Goal: Use online tool/utility: Utilize a website feature to perform a specific function

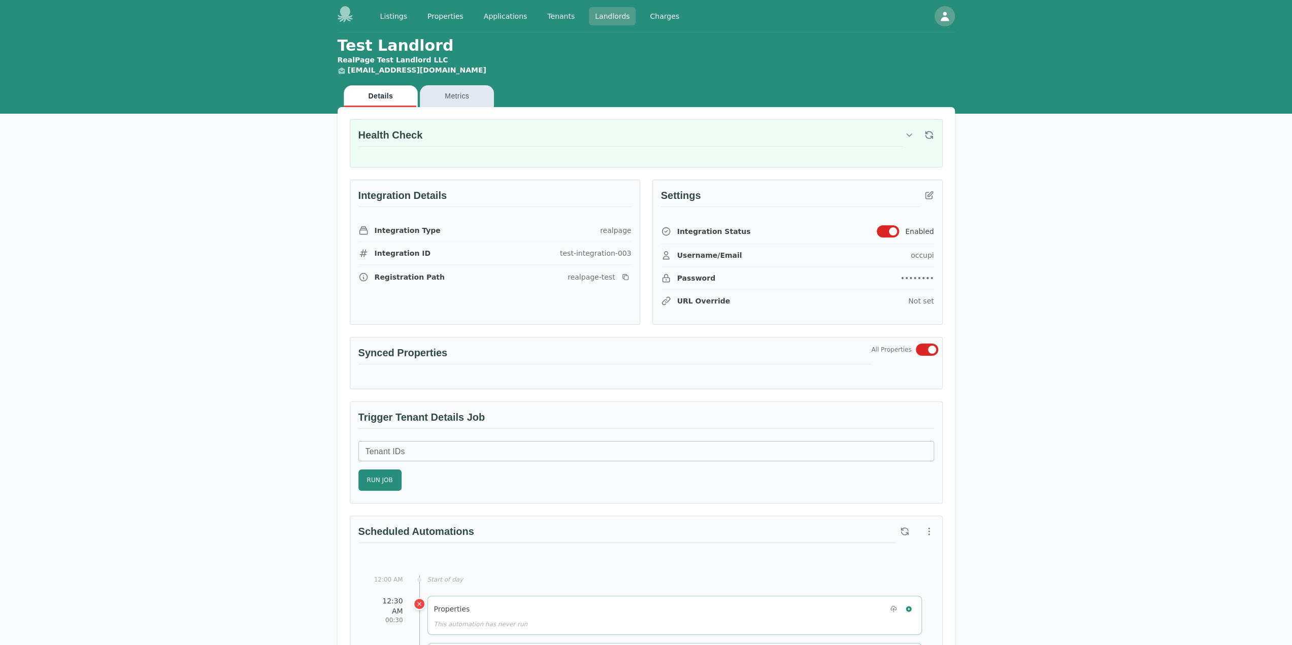
click at [604, 21] on link "Landlords" at bounding box center [612, 16] width 47 height 18
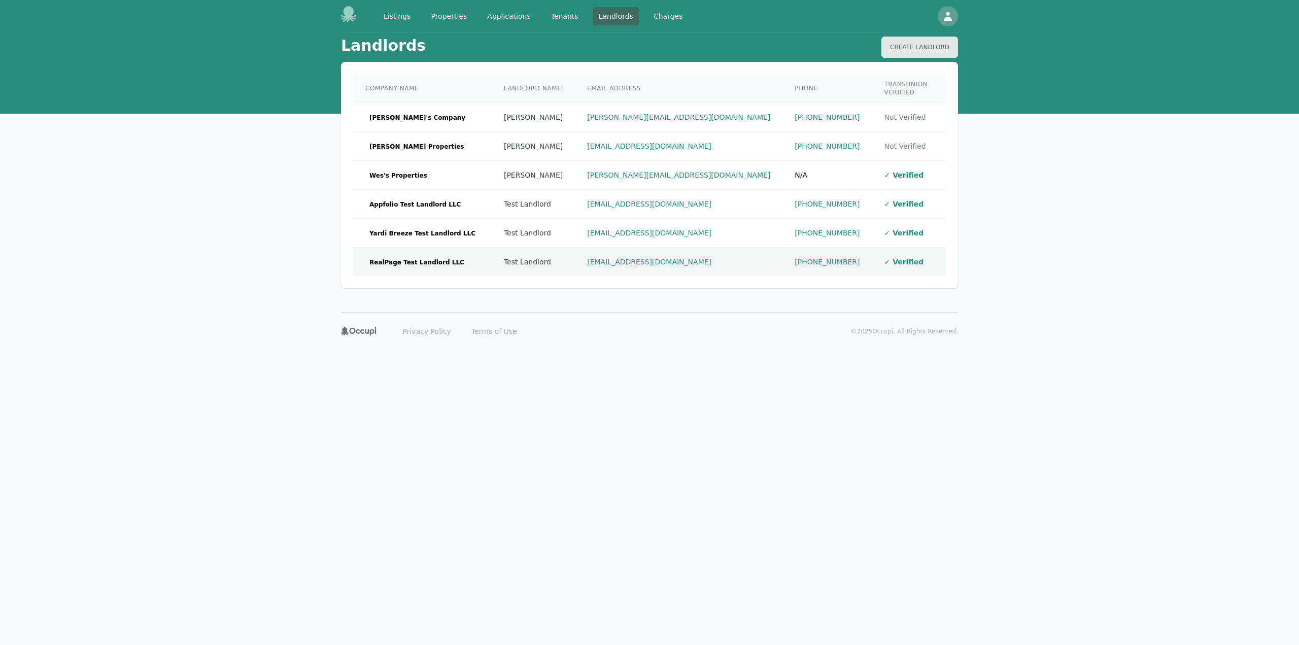
click at [447, 248] on td "RealPage Test Landlord LLC" at bounding box center [422, 262] width 139 height 29
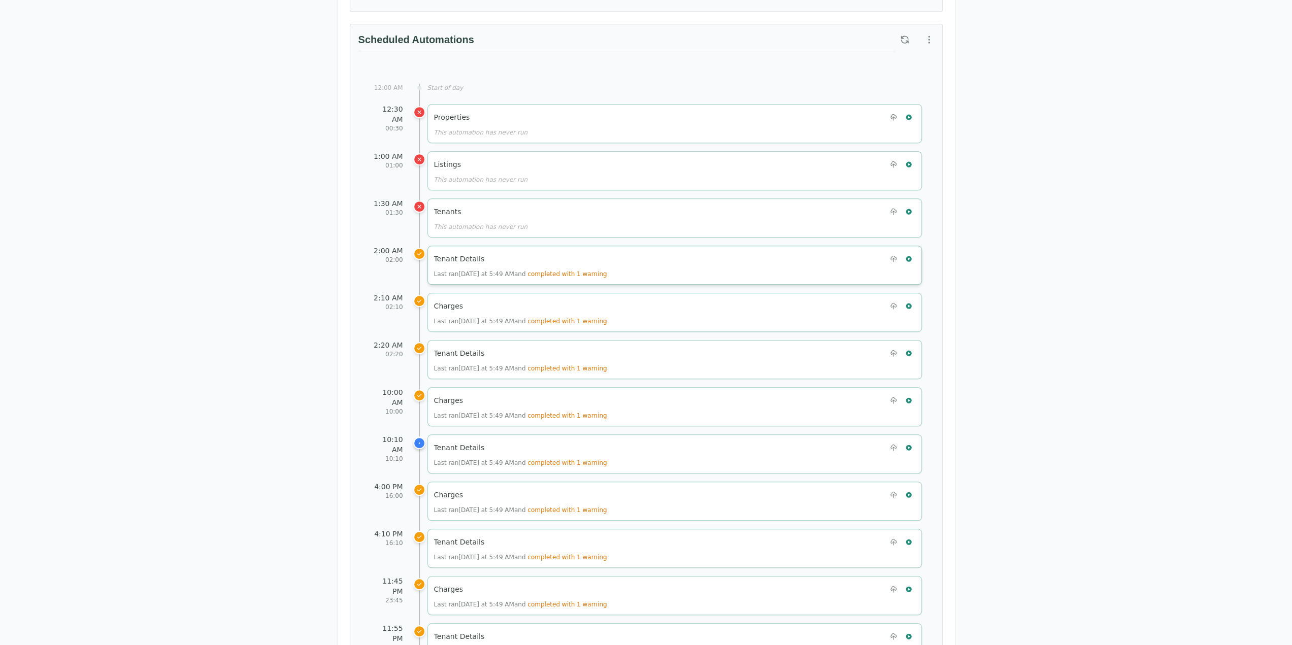
scroll to position [609, 0]
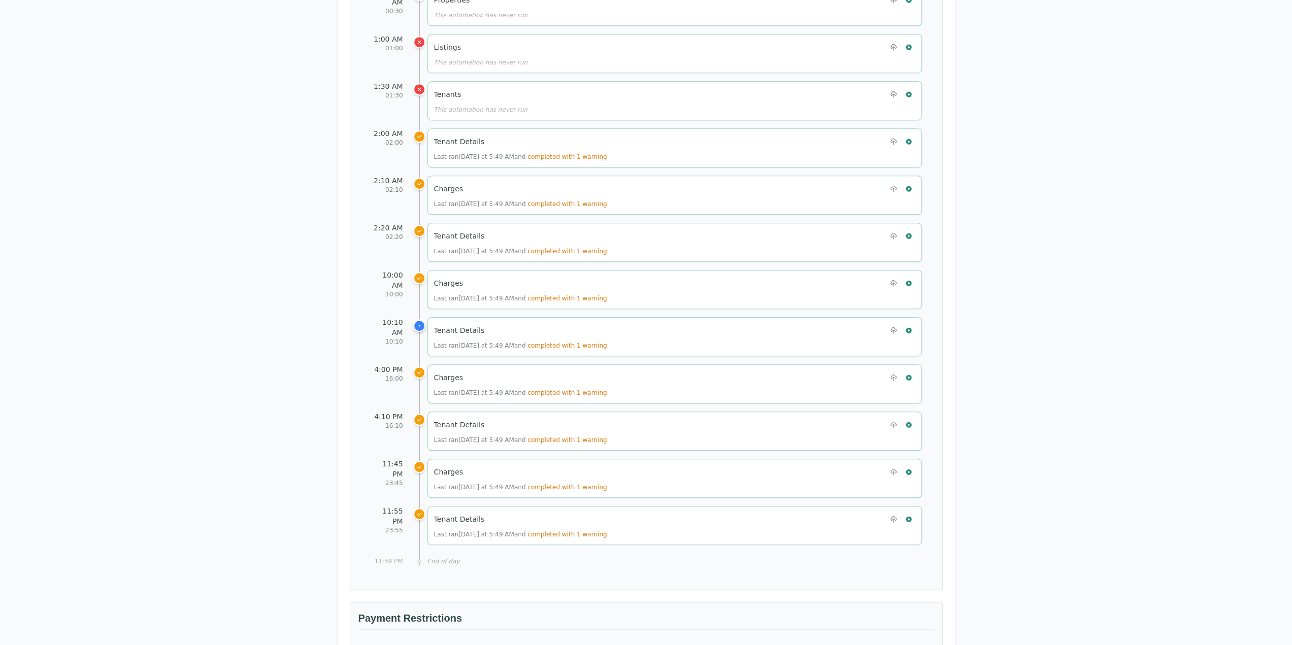
click at [69, 360] on div "Test Landlord RealPage Test Landlord LLC [EMAIL_ADDRESS][DOMAIN_NAME] Details M…" at bounding box center [646, 213] width 1292 height 1581
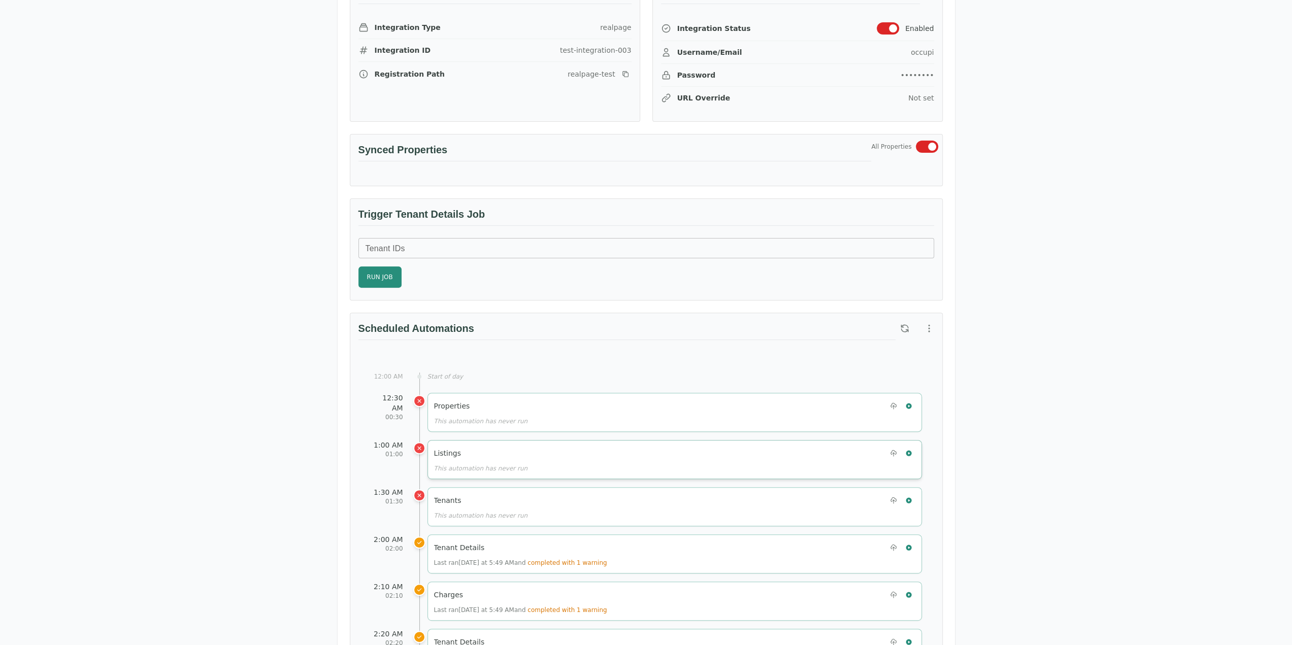
scroll to position [0, 0]
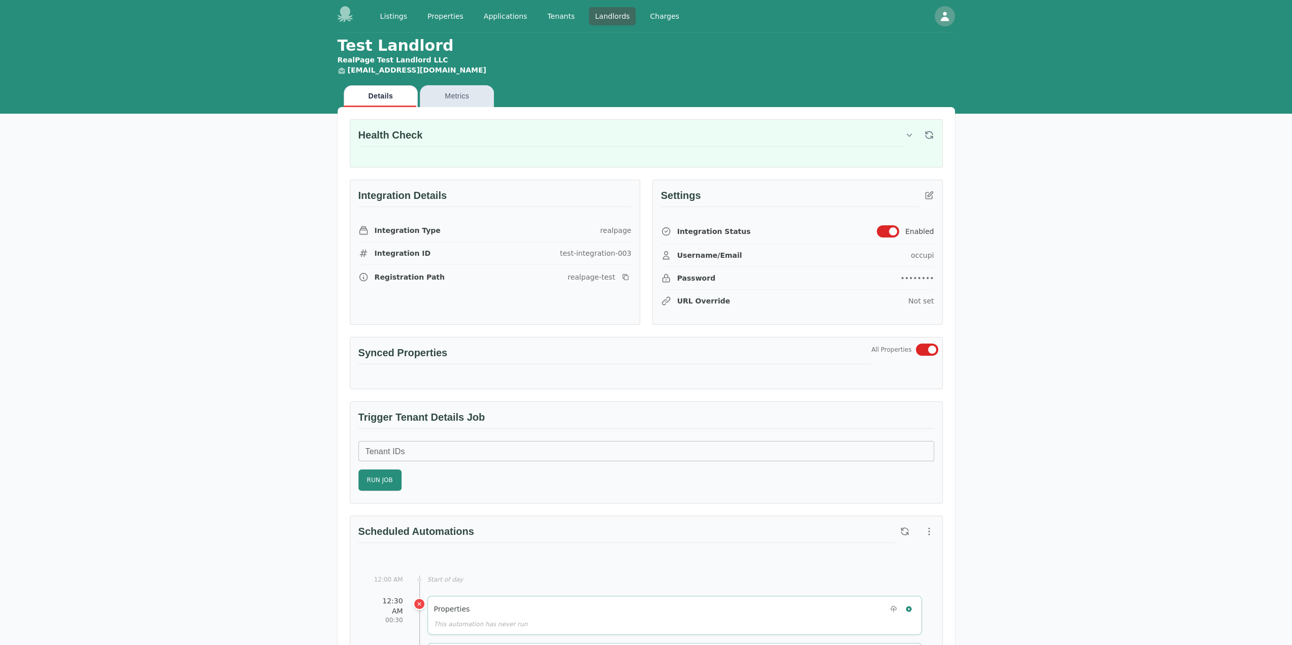
click at [936, 124] on div "Health Check" at bounding box center [646, 143] width 592 height 47
click at [933, 132] on icon "button" at bounding box center [929, 135] width 10 height 10
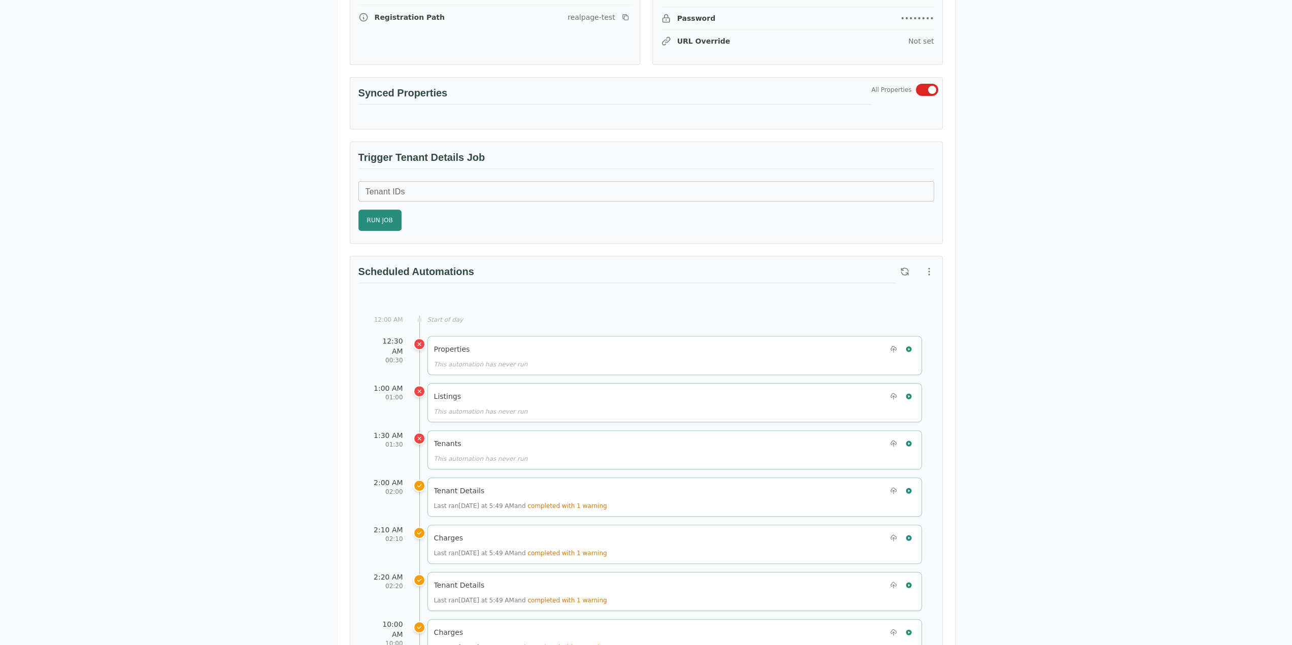
scroll to position [305, 0]
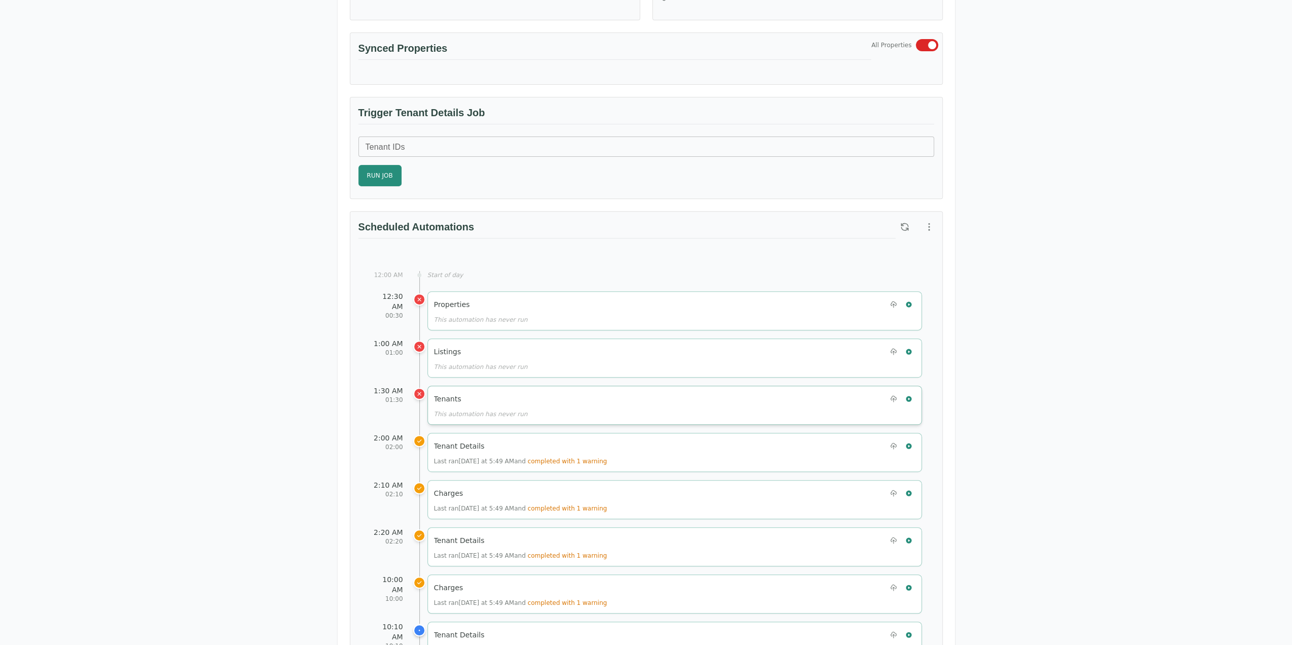
click at [916, 390] on div "Tenants This automation has never run" at bounding box center [674, 405] width 494 height 39
click at [911, 395] on icon "button" at bounding box center [908, 398] width 7 height 7
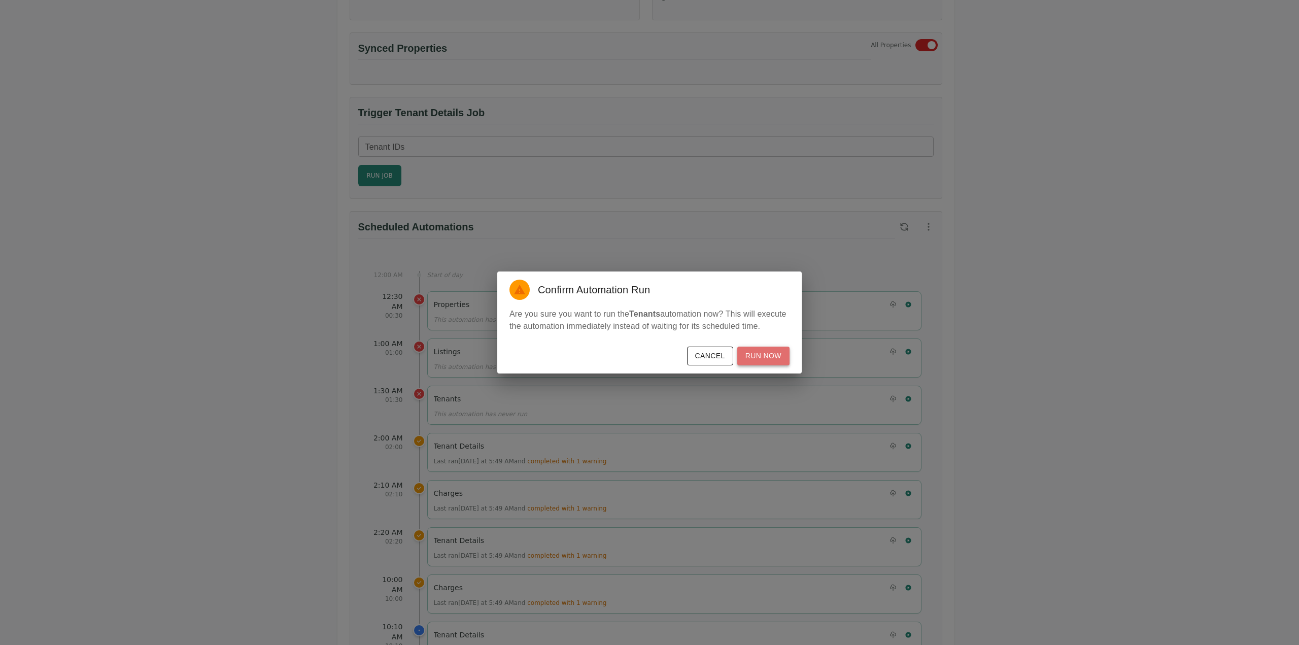
click at [767, 349] on button "Run Now" at bounding box center [763, 356] width 52 height 19
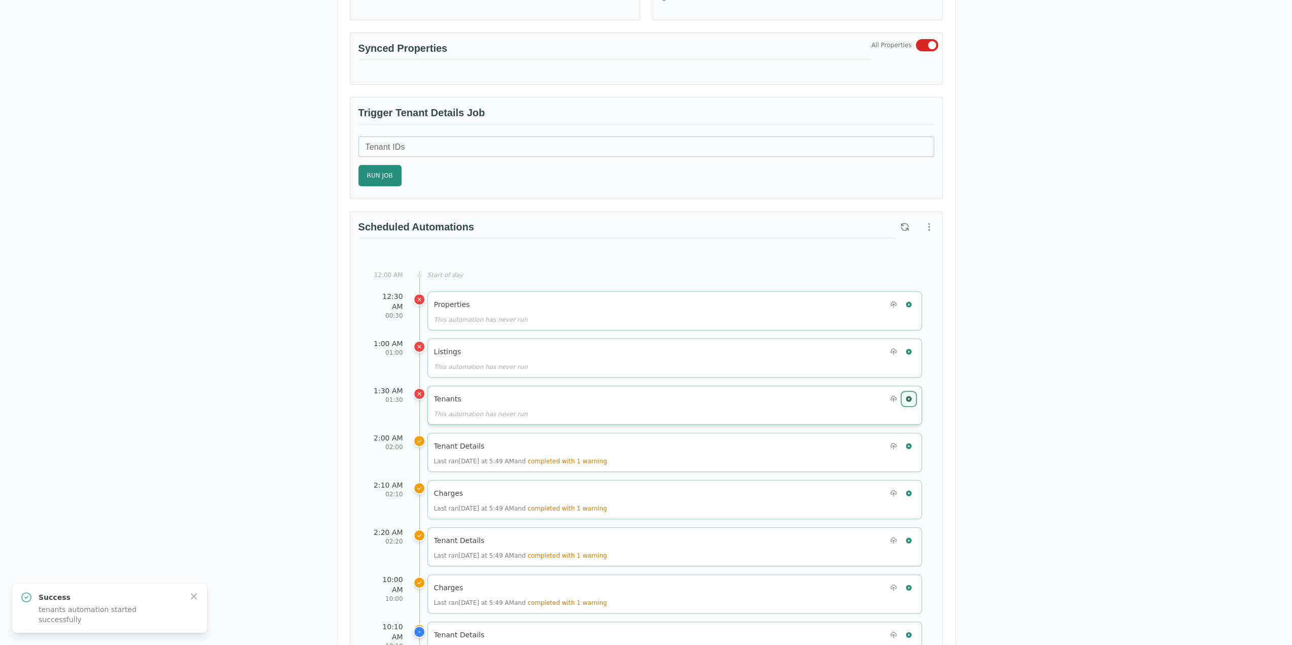
click at [908, 396] on icon "button" at bounding box center [908, 399] width 6 height 6
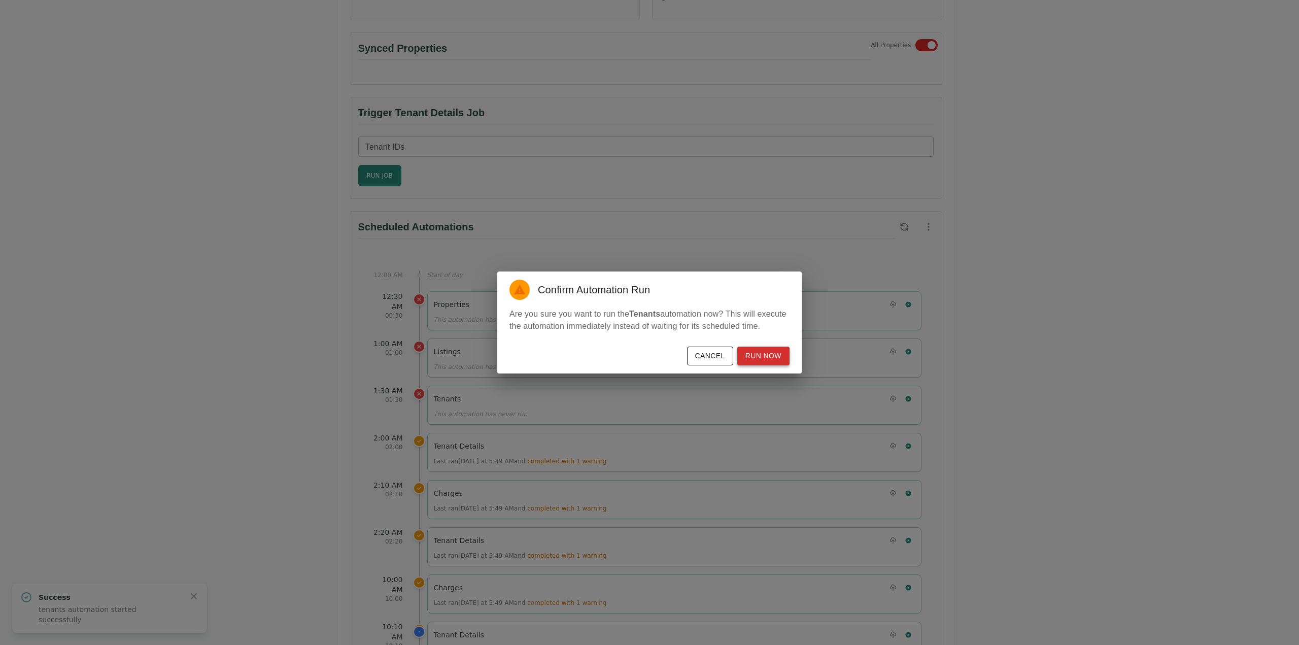
click at [783, 347] on button "Run Now" at bounding box center [763, 356] width 52 height 19
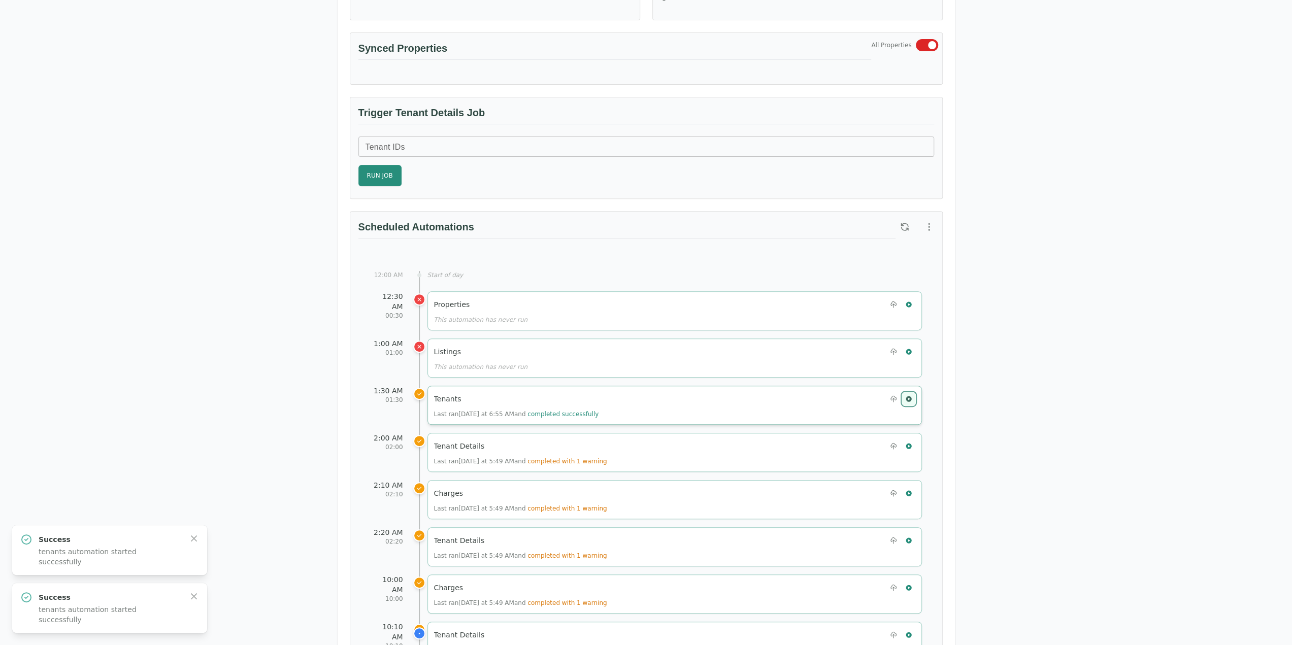
click at [910, 396] on icon "button" at bounding box center [908, 399] width 6 height 6
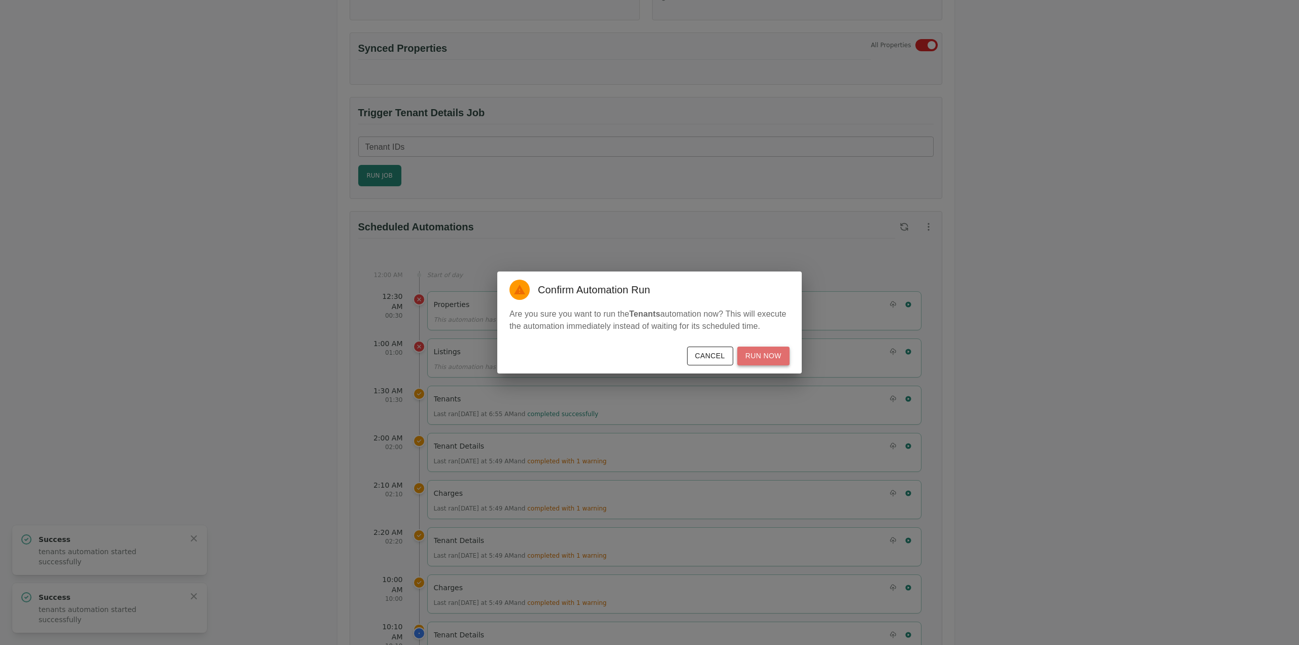
click at [778, 357] on button "Run Now" at bounding box center [763, 356] width 52 height 19
